Goal: Find specific page/section: Find specific page/section

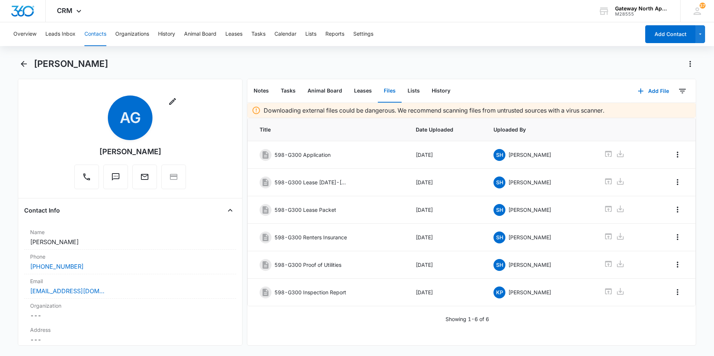
click at [100, 33] on button "Contacts" at bounding box center [95, 34] width 22 height 24
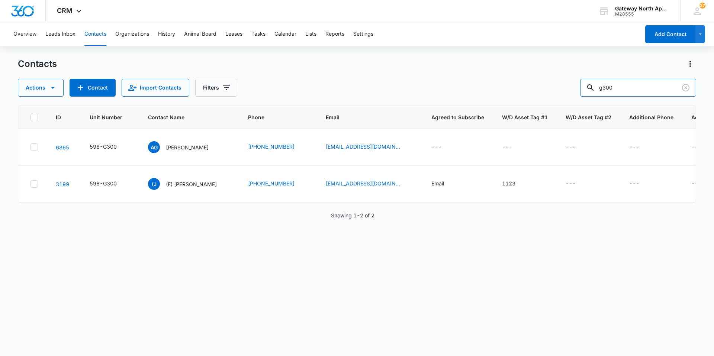
drag, startPoint x: 621, startPoint y: 86, endPoint x: 532, endPoint y: 87, distance: 88.5
click at [533, 87] on div "Actions Contact Import Contacts Filters g300" at bounding box center [357, 88] width 678 height 18
type input "o305"
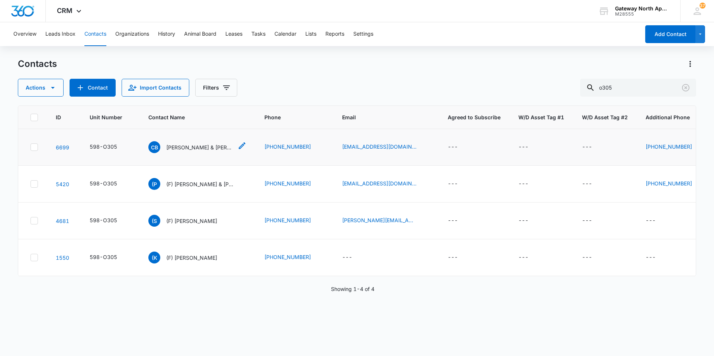
click at [210, 150] on p "[PERSON_NAME] & [PERSON_NAME]" at bounding box center [199, 148] width 67 height 8
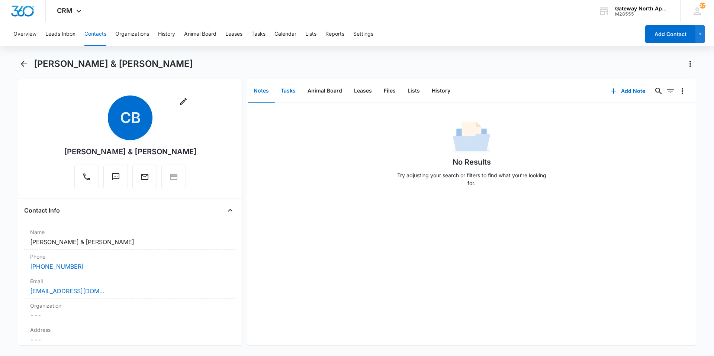
click at [296, 89] on button "Tasks" at bounding box center [288, 91] width 27 height 23
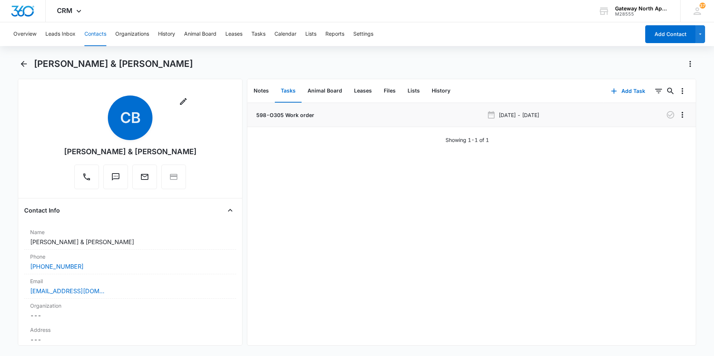
click at [299, 115] on p "598-O305 Work order" at bounding box center [284, 115] width 59 height 8
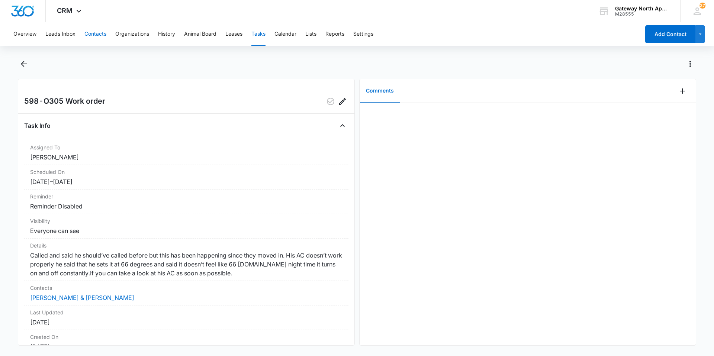
click at [94, 37] on button "Contacts" at bounding box center [95, 34] width 22 height 24
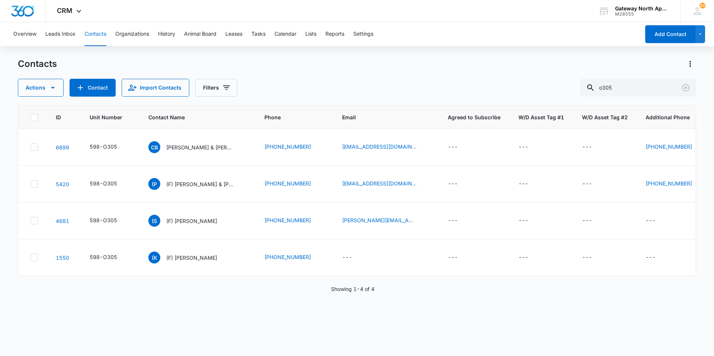
click at [94, 32] on button "Contacts" at bounding box center [95, 34] width 22 height 24
click at [682, 90] on icon "Clear" at bounding box center [685, 87] width 9 height 9
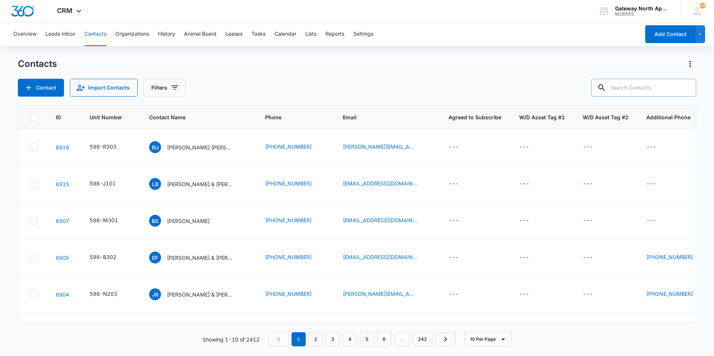
click at [625, 86] on input "text" at bounding box center [643, 88] width 105 height 18
type input "o"
